Goal: Task Accomplishment & Management: Use online tool/utility

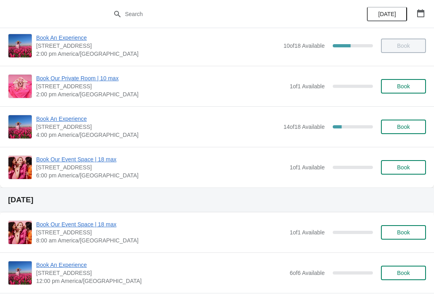
scroll to position [171, 0]
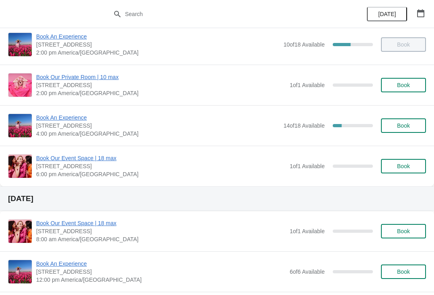
click at [77, 114] on span "Book An Experience" at bounding box center [157, 118] width 243 height 8
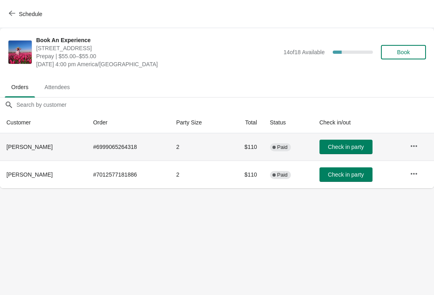
click at [343, 153] on button "Check in party" at bounding box center [345, 147] width 53 height 14
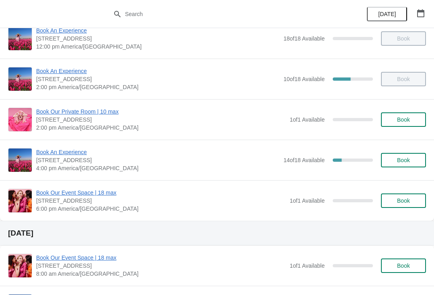
scroll to position [138, 0]
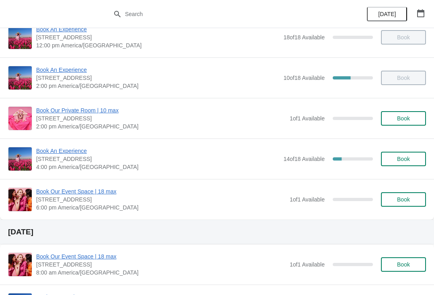
click at [69, 148] on span "Book An Experience" at bounding box center [157, 151] width 243 height 8
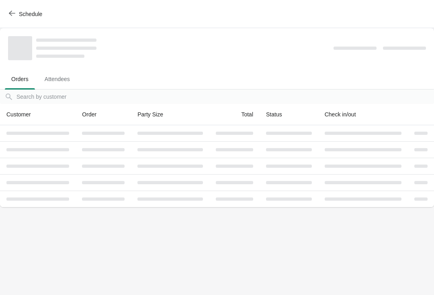
scroll to position [0, 0]
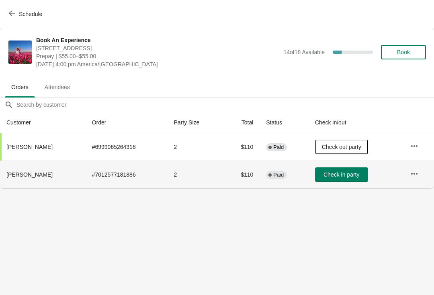
click at [337, 182] on button "Check in party" at bounding box center [341, 174] width 53 height 14
click at [345, 176] on span "Check out party" at bounding box center [341, 174] width 39 height 6
click at [343, 186] on td "Check in party" at bounding box center [355, 175] width 95 height 28
click at [352, 174] on span "Check in party" at bounding box center [341, 174] width 36 height 6
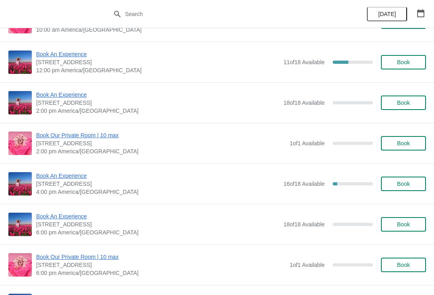
scroll to position [2005, 0]
